Goal: Task Accomplishment & Management: Manage account settings

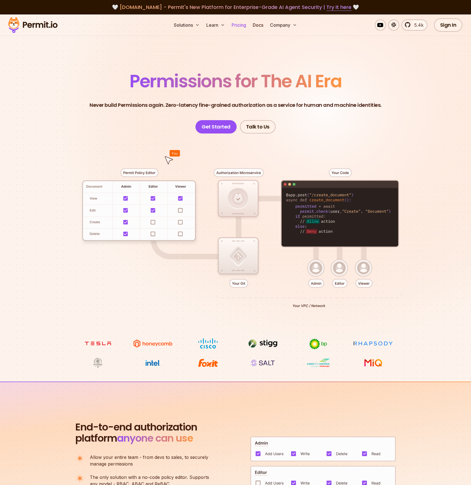
click at [242, 25] on link "Pricing" at bounding box center [238, 24] width 19 height 11
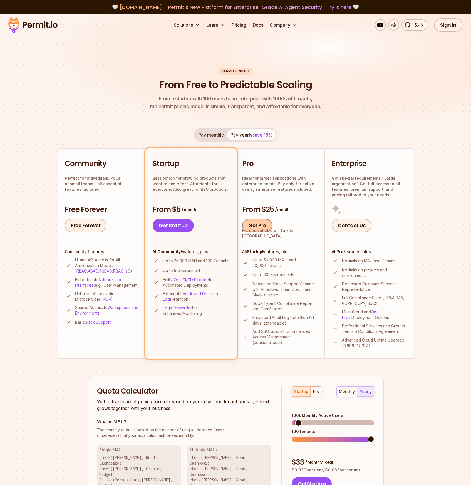
click at [264, 231] on link "Get Pro" at bounding box center [257, 225] width 30 height 13
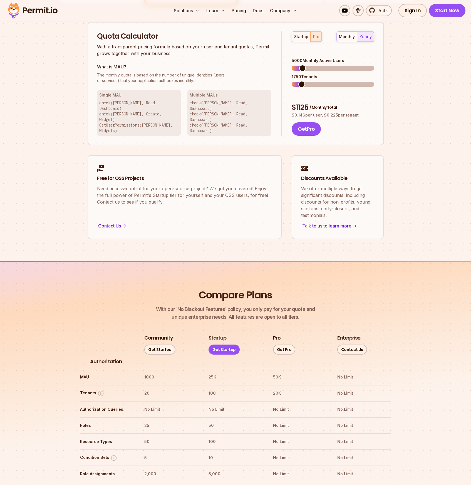
scroll to position [355, 0]
click at [305, 81] on span at bounding box center [306, 84] width 7 height 7
click at [312, 81] on span at bounding box center [313, 84] width 7 height 7
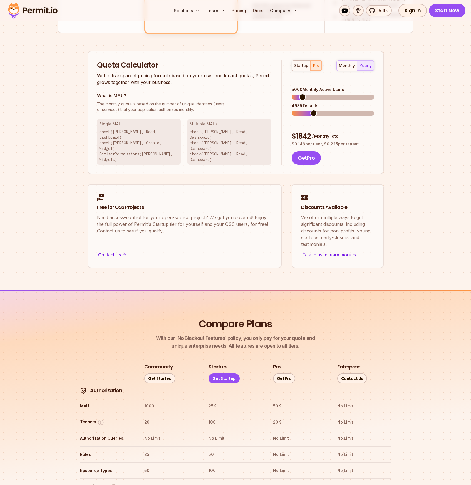
scroll to position [320, 0]
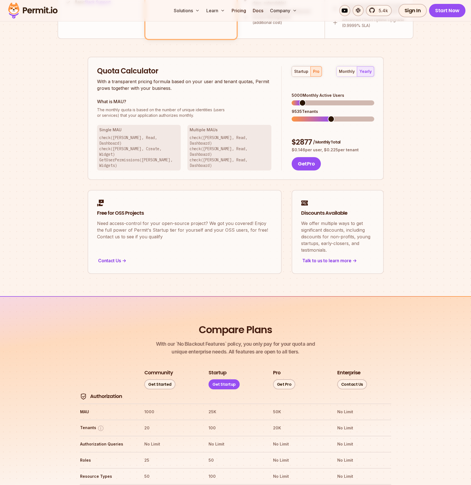
click at [328, 116] on span at bounding box center [331, 119] width 7 height 7
drag, startPoint x: 359, startPoint y: 134, endPoint x: 291, endPoint y: 133, distance: 67.9
click at [291, 133] on div "startup pro monthly yearly 5000 Monthly Active Users 5135 Tenants $ 1887 / Mont…" at bounding box center [328, 118] width 92 height 105
copy p "$ 0.146 per user, $ 0.225 per tenant"
click at [296, 100] on span at bounding box center [298, 103] width 7 height 7
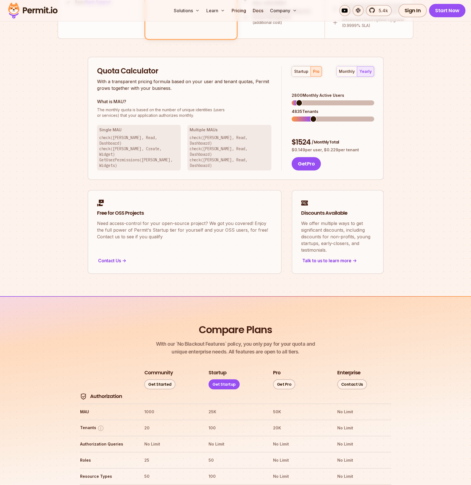
click at [311, 116] on span at bounding box center [313, 119] width 7 height 7
click at [294, 100] on span at bounding box center [297, 103] width 7 height 7
click at [319, 116] on span at bounding box center [318, 119] width 7 height 7
click at [309, 116] on span at bounding box center [310, 119] width 7 height 7
click at [349, 70] on div "monthly" at bounding box center [347, 72] width 16 height 6
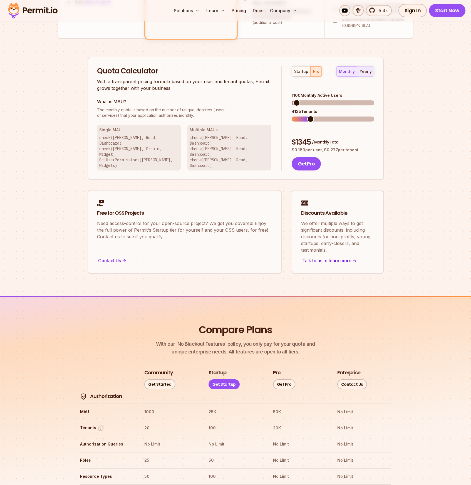
click at [371, 73] on div "yearly" at bounding box center [366, 72] width 12 height 6
click at [349, 75] on button "monthly" at bounding box center [347, 71] width 20 height 10
click at [295, 100] on span at bounding box center [298, 103] width 7 height 7
click at [301, 116] on span at bounding box center [303, 119] width 7 height 7
click at [293, 100] on span at bounding box center [296, 103] width 7 height 7
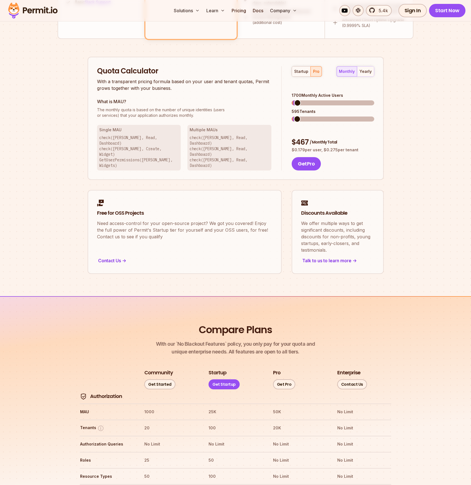
click at [294, 100] on span at bounding box center [297, 103] width 7 height 7
click at [296, 116] on span at bounding box center [299, 119] width 7 height 7
click at [294, 100] on span at bounding box center [297, 103] width 7 height 7
click at [300, 116] on span at bounding box center [302, 119] width 7 height 7
click at [360, 157] on div "Get Pro" at bounding box center [333, 163] width 82 height 13
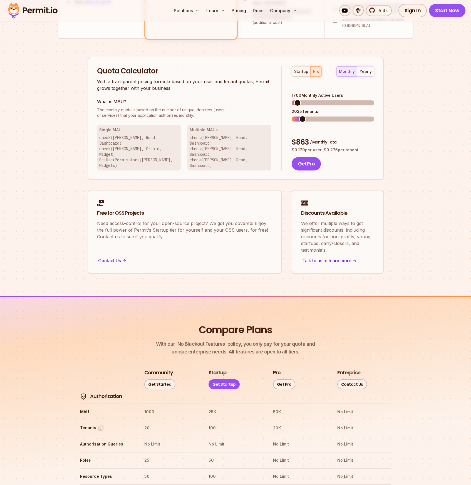
drag, startPoint x: 359, startPoint y: 133, endPoint x: 292, endPoint y: 133, distance: 66.7
click at [292, 147] on p "$ 0.179 per user, $ 0.275 per tenant" at bounding box center [333, 150] width 82 height 6
copy p "$ 0.179 per user, $ 0.275 per tenant"
click at [292, 100] on span at bounding box center [295, 103] width 7 height 7
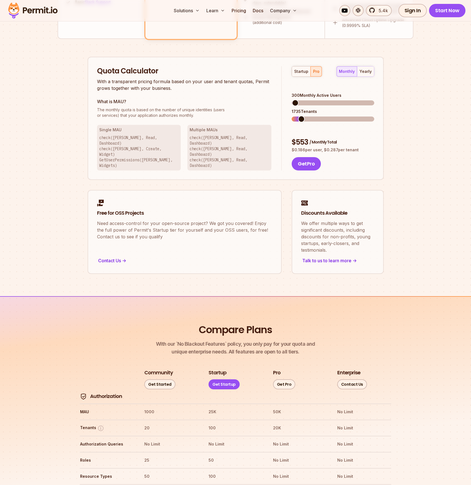
click at [298, 116] on span at bounding box center [301, 119] width 7 height 7
click at [296, 116] on span at bounding box center [299, 119] width 7 height 7
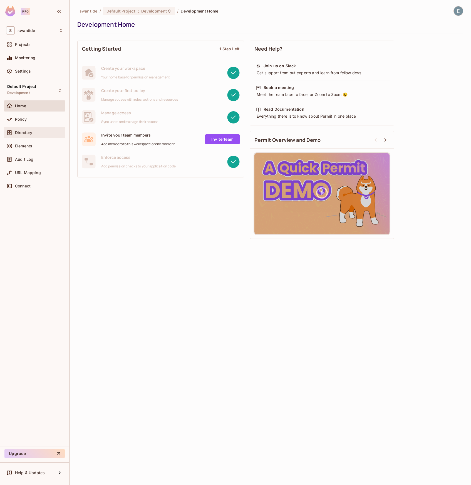
click at [32, 130] on span "Directory" at bounding box center [23, 132] width 17 height 4
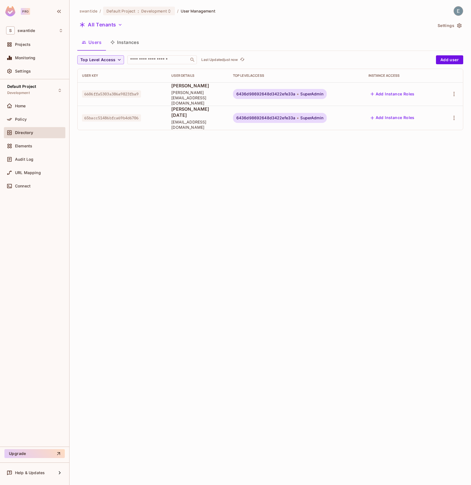
click at [102, 114] on span "65bacc51486bfca69b4d6706" at bounding box center [111, 117] width 59 height 7
copy span "65bacc51486bfca69b4d6706"
click at [268, 116] on span "6436d98692648d3422efe33a" at bounding box center [265, 118] width 59 height 4
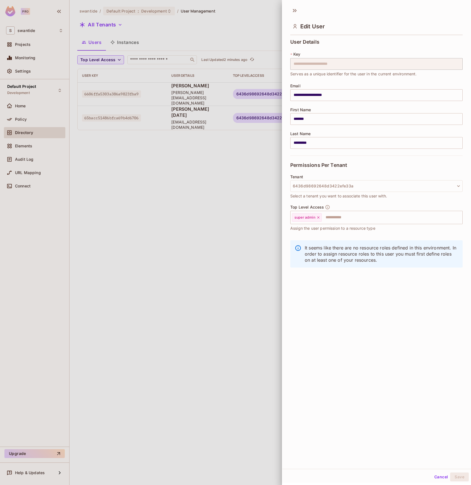
click at [110, 18] on div at bounding box center [235, 242] width 471 height 485
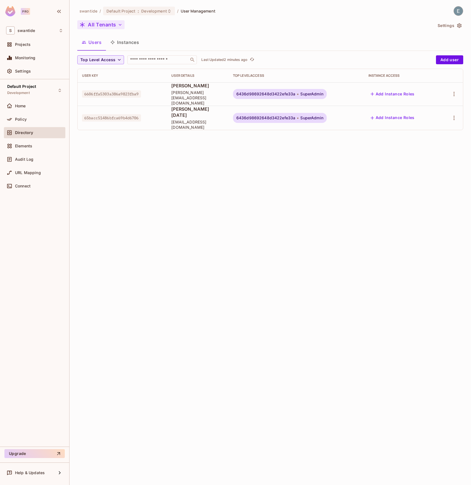
click at [119, 26] on icon "button" at bounding box center [120, 25] width 6 height 6
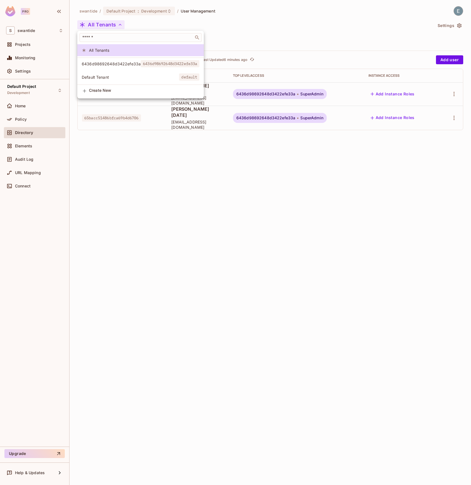
click at [232, 187] on div at bounding box center [235, 242] width 471 height 485
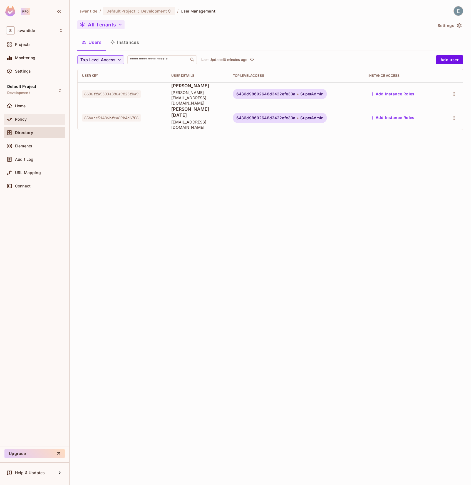
click at [30, 117] on div "Policy" at bounding box center [39, 119] width 48 height 4
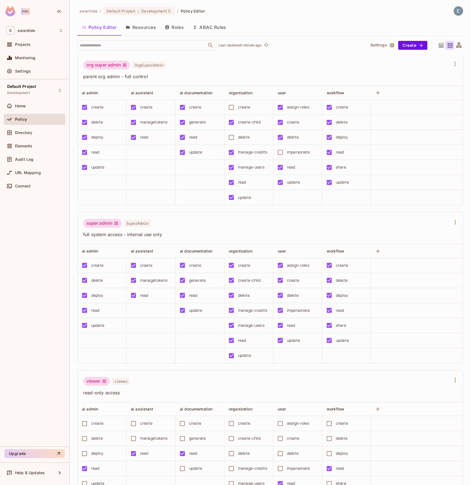
scroll to position [496, 0]
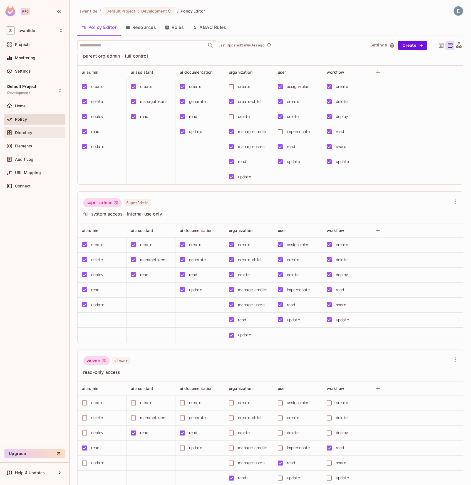
click at [23, 136] on div "Directory" at bounding box center [34, 132] width 61 height 11
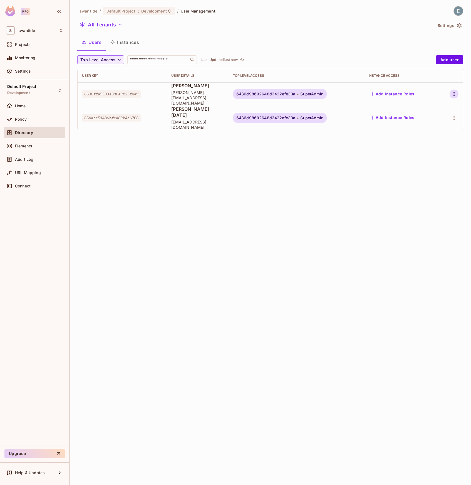
click at [454, 91] on icon "button" at bounding box center [454, 94] width 7 height 7
click at [295, 145] on div at bounding box center [235, 242] width 471 height 485
click at [458, 113] on button "button" at bounding box center [454, 117] width 9 height 9
click at [432, 123] on li "Edit" at bounding box center [429, 123] width 52 height 12
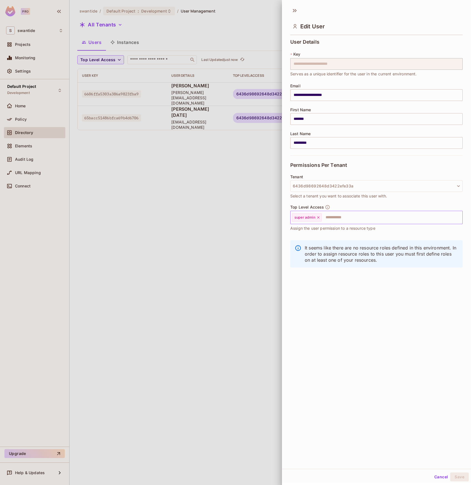
click at [357, 216] on input "text" at bounding box center [387, 217] width 130 height 11
type input "******"
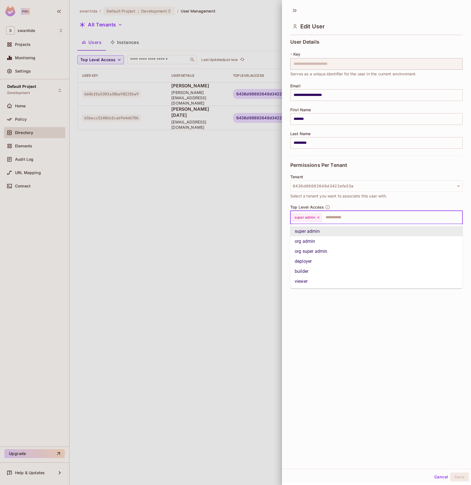
click at [351, 218] on input "text" at bounding box center [387, 217] width 130 height 11
type input "*"
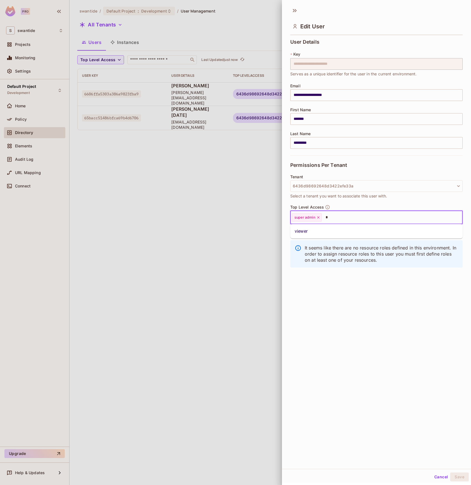
click at [318, 229] on li "viewer" at bounding box center [376, 231] width 172 height 10
click at [345, 279] on div "**********" at bounding box center [376, 236] width 189 height 465
click at [455, 476] on button "Save" at bounding box center [459, 476] width 19 height 9
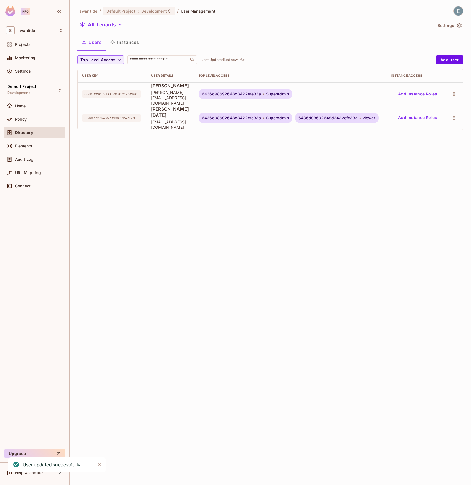
click at [237, 189] on div "swantide / Default Project : Development / User Management All Tenants Settings…" at bounding box center [271, 242] width 402 height 485
click at [28, 120] on div "Policy" at bounding box center [39, 119] width 48 height 4
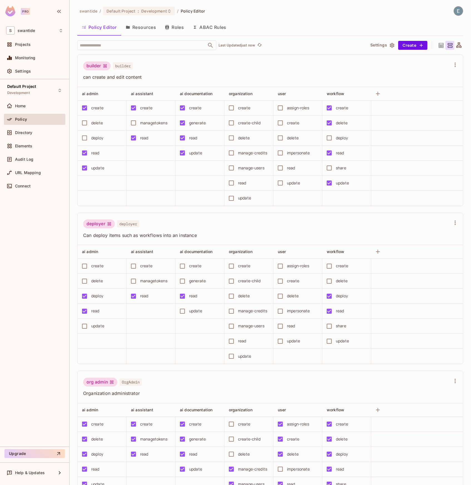
click at [174, 29] on button "Roles" at bounding box center [174, 27] width 28 height 14
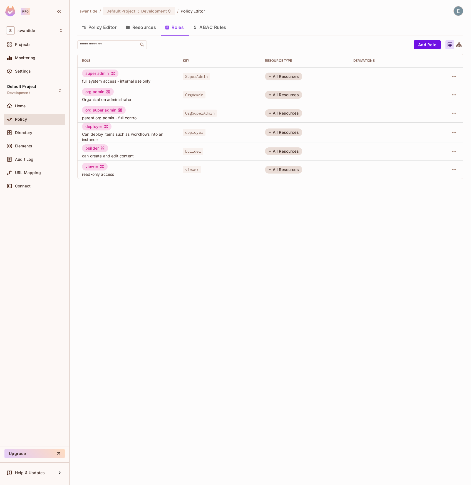
click at [152, 28] on button "Resources" at bounding box center [140, 27] width 39 height 14
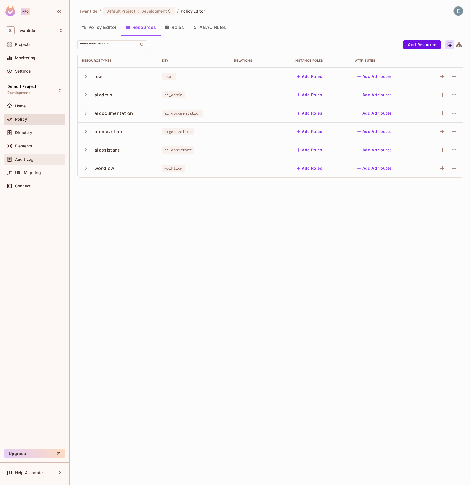
click at [38, 163] on div "Audit Log" at bounding box center [34, 159] width 61 height 11
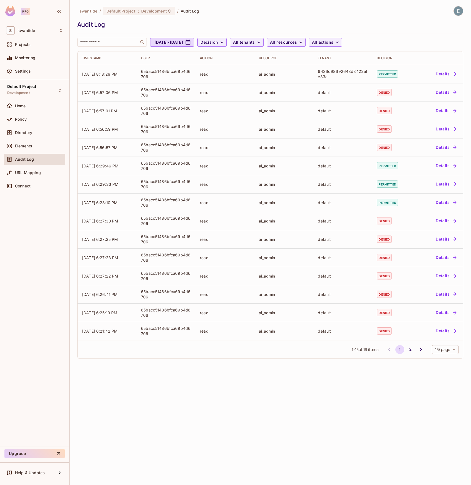
click at [182, 428] on div "swantide / Default Project : Development / Audit Log Audit Log ​ Aug 4, 2025 - …" at bounding box center [271, 242] width 402 height 485
click at [34, 175] on div "URL Mapping" at bounding box center [34, 172] width 57 height 7
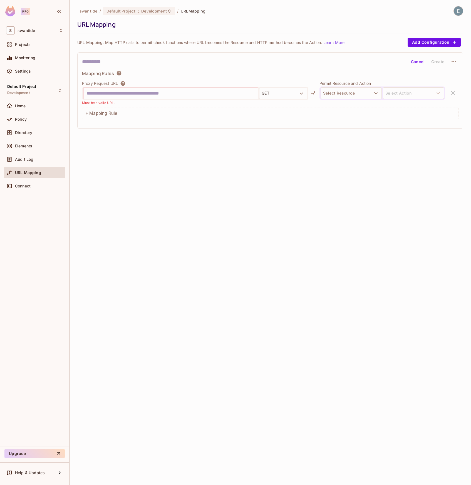
click at [333, 41] on link "Learn More." at bounding box center [334, 42] width 22 height 5
click at [33, 182] on div "Connect" at bounding box center [34, 185] width 61 height 11
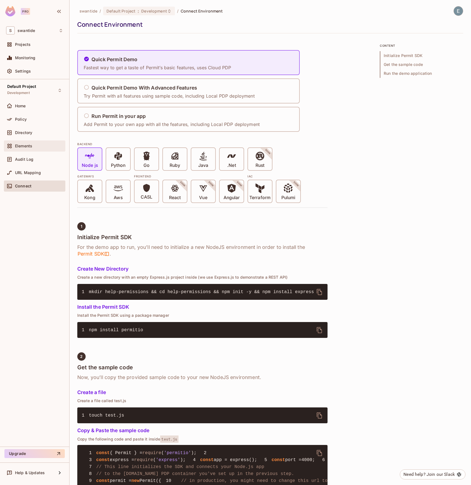
click at [34, 147] on div "Elements" at bounding box center [39, 146] width 48 height 4
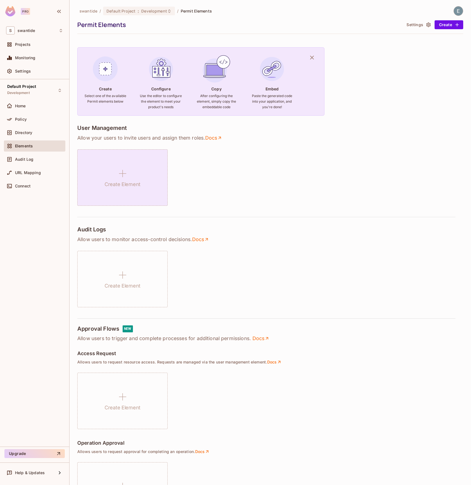
click at [117, 179] on icon at bounding box center [122, 173] width 13 height 13
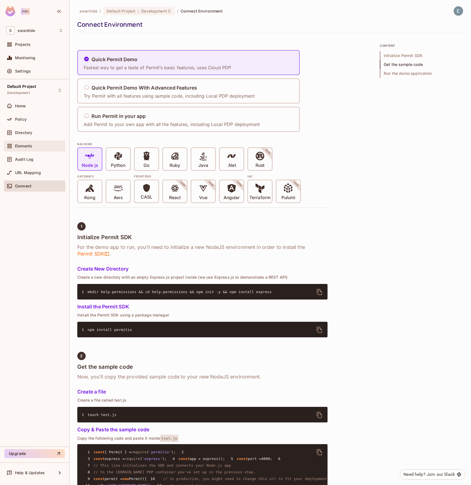
click at [25, 144] on span "Elements" at bounding box center [23, 146] width 17 height 4
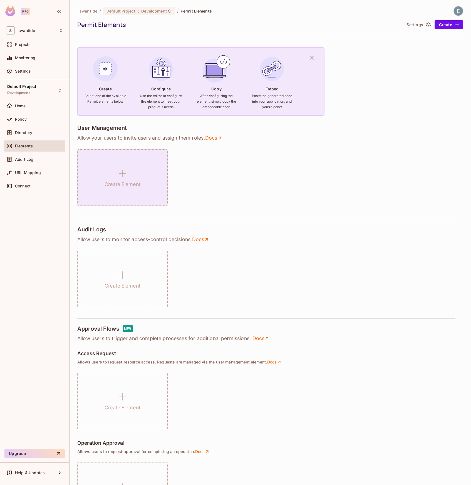
click at [121, 172] on icon at bounding box center [122, 173] width 13 height 13
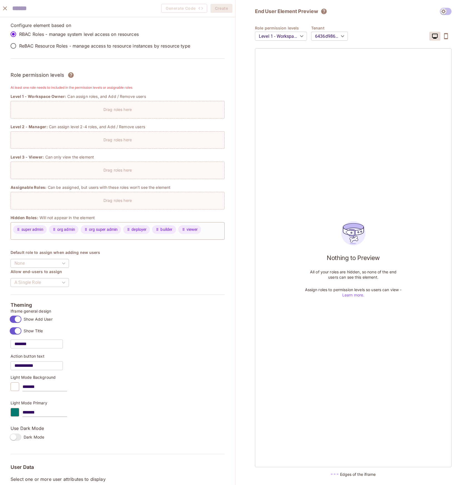
click at [125, 111] on p "Drag roles here" at bounding box center [117, 109] width 28 height 5
click at [340, 38] on body "Pro S swantide Projects Monitoring Settings Default Project Development Home Po…" at bounding box center [235, 242] width 471 height 485
click at [340, 26] on div at bounding box center [235, 242] width 471 height 485
click at [289, 37] on body "Pro S swantide Projects Monitoring Settings Default Project Development Home Po…" at bounding box center [235, 242] width 471 height 485
click at [336, 36] on div at bounding box center [235, 242] width 471 height 485
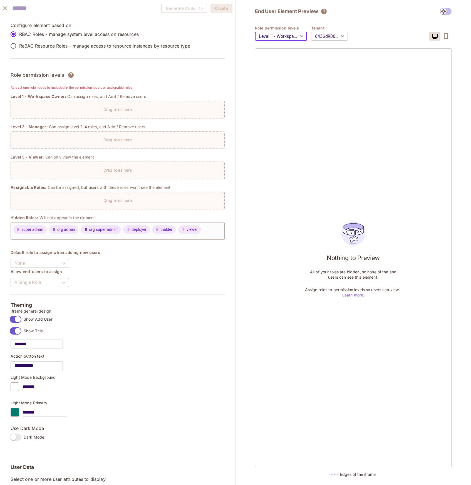
click at [332, 35] on body "Pro S swantide Projects Monitoring Settings Default Project Development Home Po…" at bounding box center [235, 242] width 471 height 485
click at [356, 28] on div at bounding box center [235, 242] width 471 height 485
click at [448, 39] on icon "button" at bounding box center [446, 36] width 7 height 7
click at [435, 36] on icon "button" at bounding box center [435, 36] width 7 height 7
click at [291, 33] on body "Pro S swantide Projects Monitoring Settings Default Project Development Home Po…" at bounding box center [235, 242] width 471 height 485
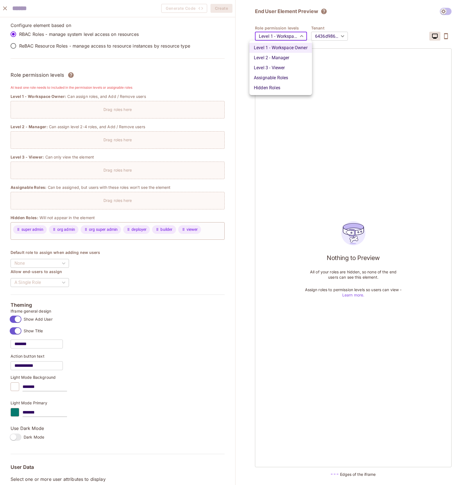
click at [234, 34] on div at bounding box center [235, 242] width 471 height 485
click at [87, 110] on div "Drag roles here" at bounding box center [118, 108] width 214 height 8
click at [107, 110] on p "Drag roles here" at bounding box center [117, 109] width 28 height 5
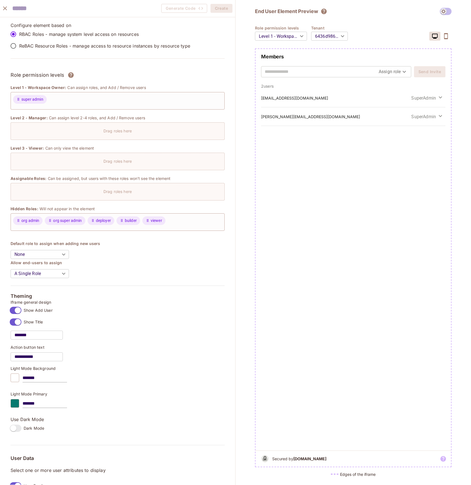
click at [407, 72] on body "Pro S swantide Projects Monitoring Settings Default Project Development Home Po…" at bounding box center [235, 242] width 471 height 485
click at [398, 58] on div at bounding box center [235, 242] width 471 height 485
click at [414, 91] on div "fabrice@swantide.com SuperAdmin" at bounding box center [353, 98] width 184 height 18
click at [438, 97] on icon "button" at bounding box center [440, 97] width 7 height 7
click at [371, 127] on div at bounding box center [235, 242] width 471 height 485
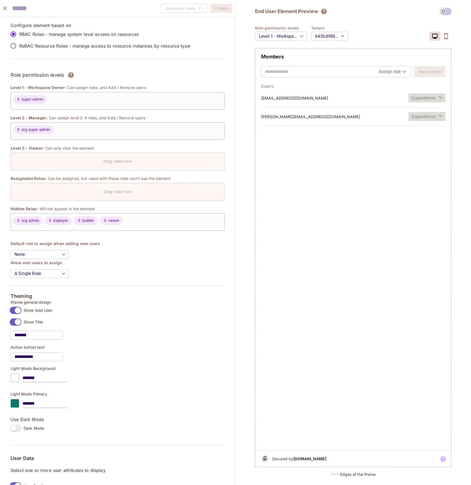
click at [434, 116] on span "SuperAdmin" at bounding box center [423, 116] width 25 height 6
click at [120, 283] on div at bounding box center [235, 242] width 471 height 485
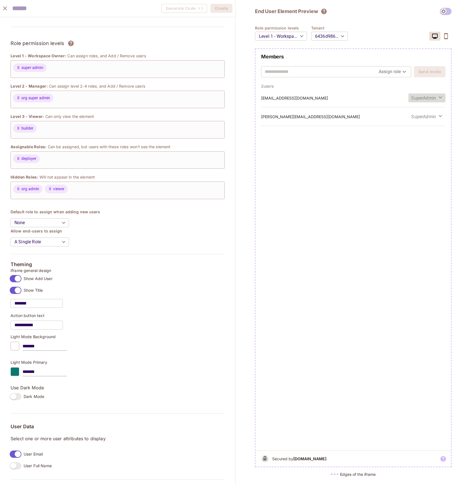
scroll to position [128, 0]
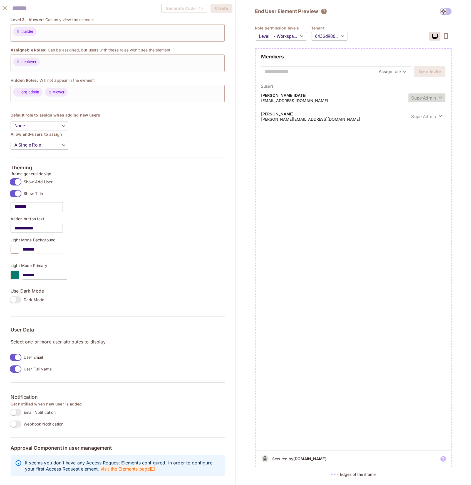
click at [141, 472] on span "visit the Elements page" at bounding box center [127, 469] width 55 height 6
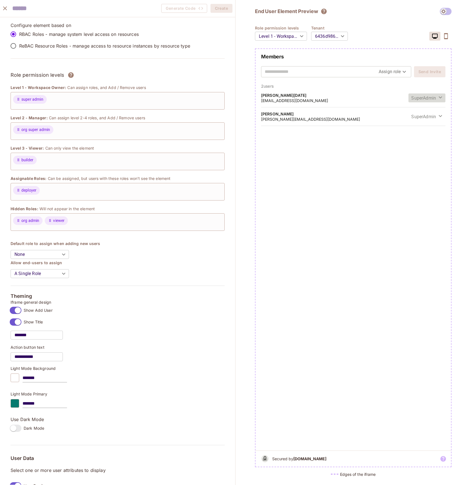
click at [7, 10] on icon "close" at bounding box center [5, 8] width 7 height 7
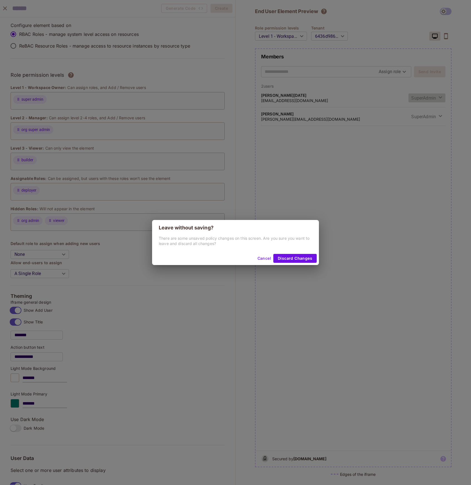
click at [266, 258] on button "Cancel" at bounding box center [264, 258] width 18 height 9
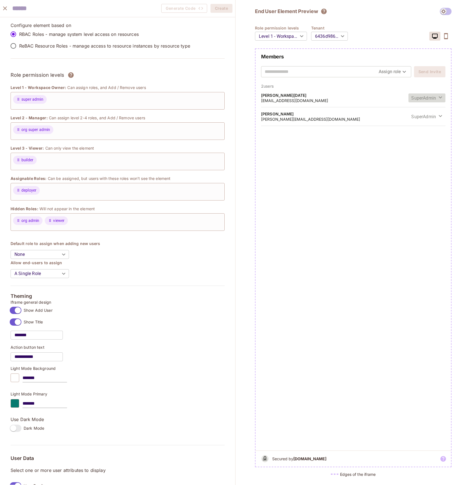
click at [86, 16] on div "Generate Code Create" at bounding box center [117, 8] width 235 height 17
click at [73, 8] on input "text" at bounding box center [42, 8] width 61 height 11
type input "****"
click at [223, 11] on button "Create" at bounding box center [222, 8] width 22 height 9
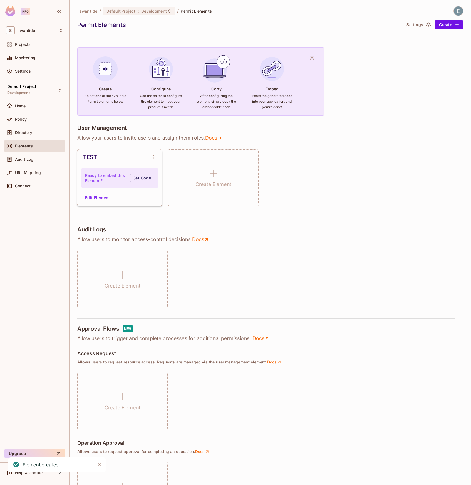
click at [141, 180] on button "Get Code" at bounding box center [141, 178] width 23 height 9
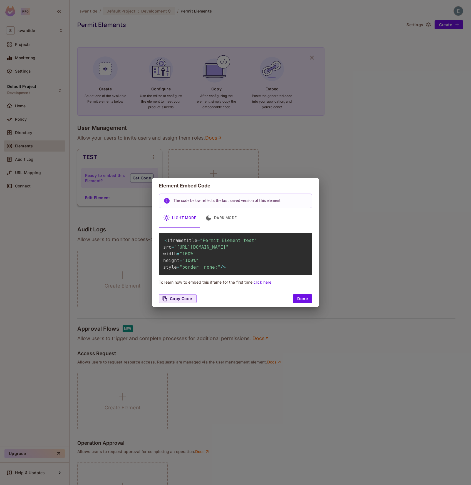
click at [268, 113] on div "Element Embed Code The code below reflects the last saved version of this eleme…" at bounding box center [235, 242] width 471 height 485
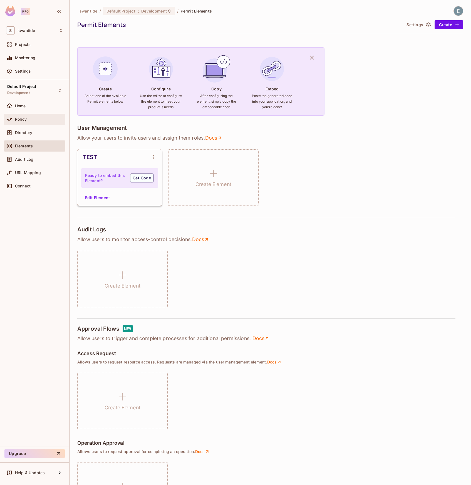
click at [32, 121] on div "Policy" at bounding box center [39, 119] width 48 height 4
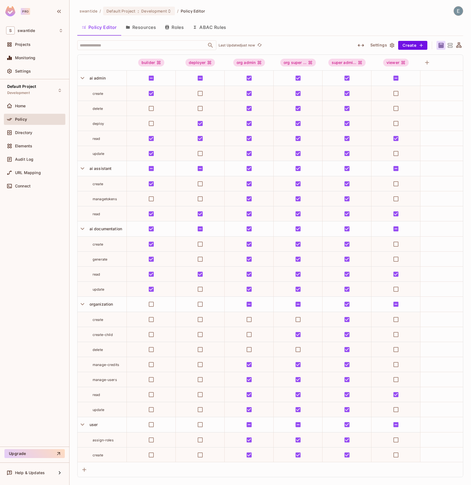
click at [174, 28] on button "Roles" at bounding box center [174, 27] width 28 height 14
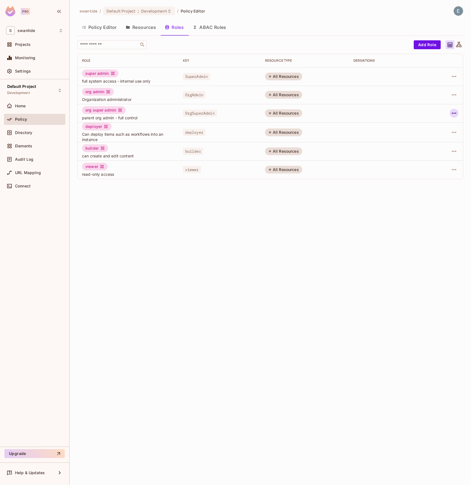
click at [452, 113] on icon "button" at bounding box center [454, 113] width 4 height 1
click at [436, 126] on div "Edit Role" at bounding box center [429, 126] width 17 height 6
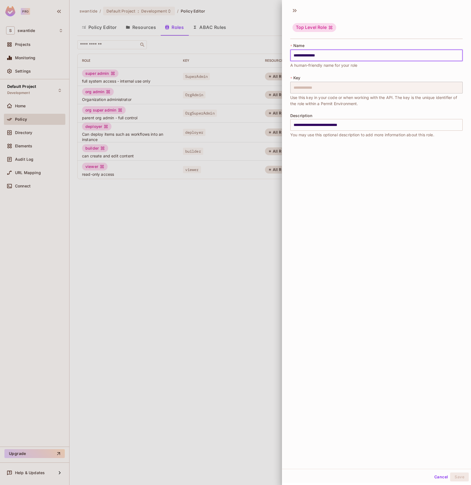
drag, startPoint x: 334, startPoint y: 57, endPoint x: 301, endPoint y: 57, distance: 32.8
click at [301, 57] on input "**********" at bounding box center [376, 56] width 172 height 12
type input "*********"
click at [347, 195] on div "**********" at bounding box center [376, 236] width 189 height 465
click at [460, 477] on button "Save" at bounding box center [459, 476] width 19 height 9
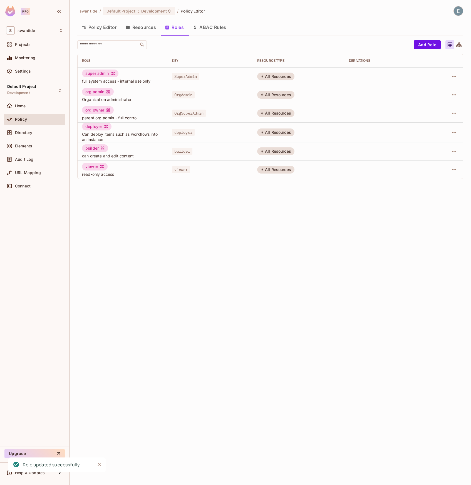
click at [137, 246] on div "swantide / Default Project : Development / Policy Editor Policy Editor Resource…" at bounding box center [271, 242] width 402 height 485
drag, startPoint x: 108, startPoint y: 111, endPoint x: 109, endPoint y: 87, distance: 23.6
click at [109, 87] on tbody "super admin full system access - internal use only SuperAdmin All Resources org…" at bounding box center [270, 123] width 385 height 112
drag, startPoint x: 127, startPoint y: 118, endPoint x: 126, endPoint y: 94, distance: 23.9
click at [126, 94] on tbody "super admin full system access - internal use only SuperAdmin All Resources org…" at bounding box center [270, 123] width 385 height 112
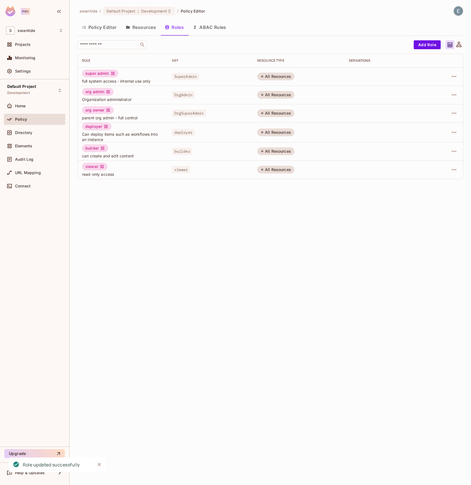
click at [151, 239] on div "swantide / Default Project : Development / Policy Editor Policy Editor Resource…" at bounding box center [271, 242] width 402 height 485
drag, startPoint x: 426, startPoint y: 43, endPoint x: 385, endPoint y: 28, distance: 44.2
click at [385, 28] on div "swantide / Default Project : Development / Policy Editor Policy Editor Resource…" at bounding box center [270, 94] width 386 height 177
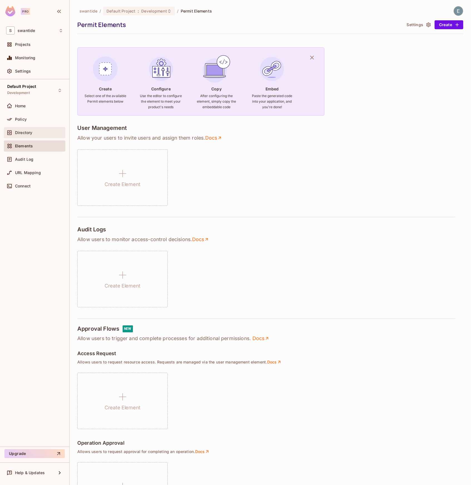
click at [41, 133] on div "Directory" at bounding box center [39, 132] width 48 height 4
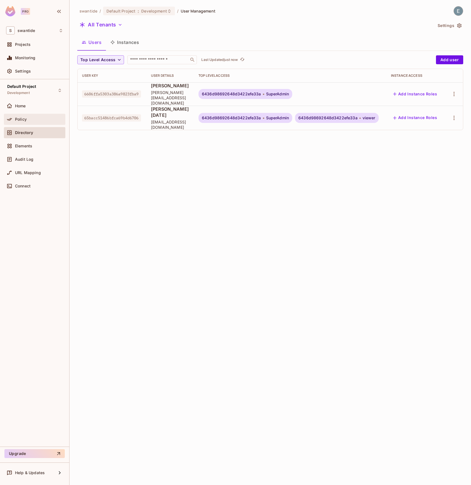
click at [36, 121] on div "Policy" at bounding box center [39, 119] width 48 height 4
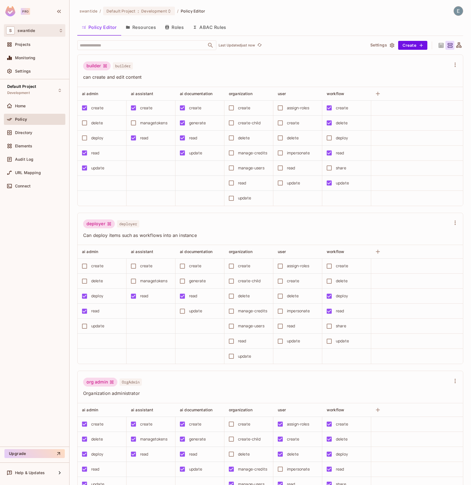
click at [40, 25] on div "S swantide" at bounding box center [34, 30] width 61 height 13
click at [68, 239] on div at bounding box center [235, 242] width 471 height 485
click at [458, 9] on img at bounding box center [458, 10] width 9 height 9
click at [47, 71] on div at bounding box center [235, 242] width 471 height 485
click at [26, 72] on span "Settings" at bounding box center [23, 71] width 16 height 4
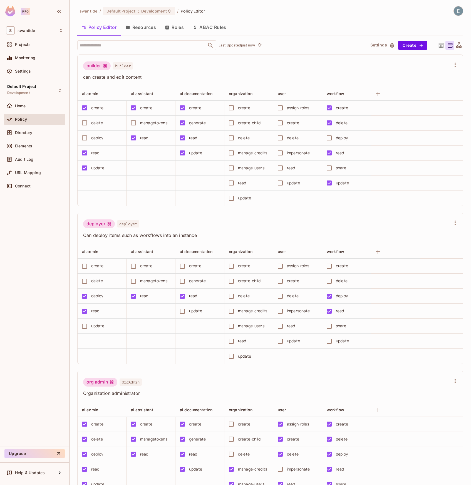
click at [25, 13] on div "Pro" at bounding box center [25, 11] width 9 height 7
click at [452, 65] on button "button" at bounding box center [455, 64] width 9 height 9
click at [358, 71] on div at bounding box center [235, 242] width 471 height 485
click at [454, 67] on icon "button" at bounding box center [455, 64] width 7 height 7
click at [419, 123] on div "Edit Attributes" at bounding box center [429, 124] width 28 height 6
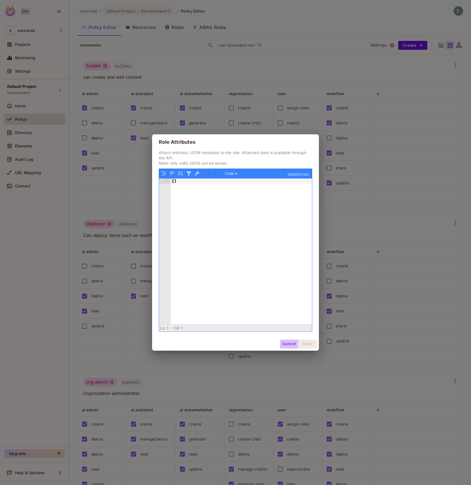
click at [289, 345] on button "Cancel" at bounding box center [289, 344] width 18 height 9
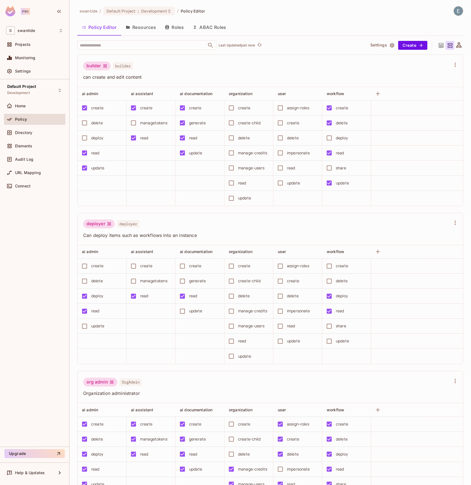
click at [219, 27] on button "ABAC Rules" at bounding box center [209, 27] width 43 height 14
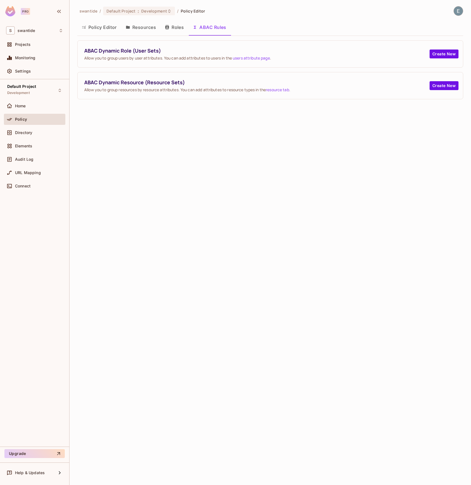
click at [94, 27] on button "Policy Editor" at bounding box center [99, 27] width 44 height 14
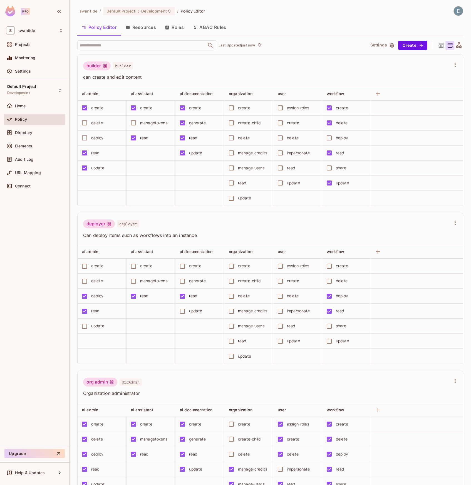
click at [440, 45] on icon at bounding box center [441, 45] width 7 height 7
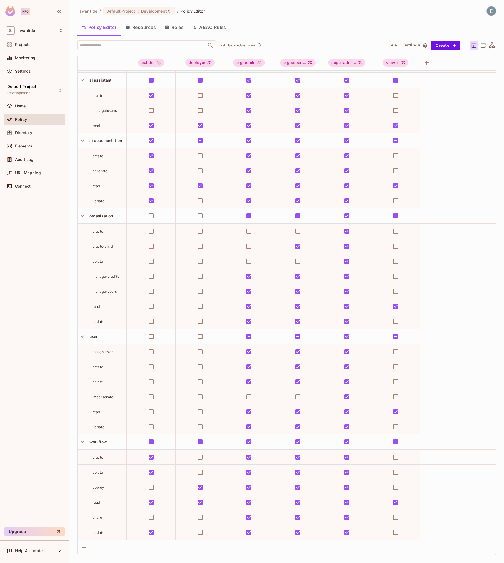
scroll to position [88, 0]
